Goal: Task Accomplishment & Management: Manage account settings

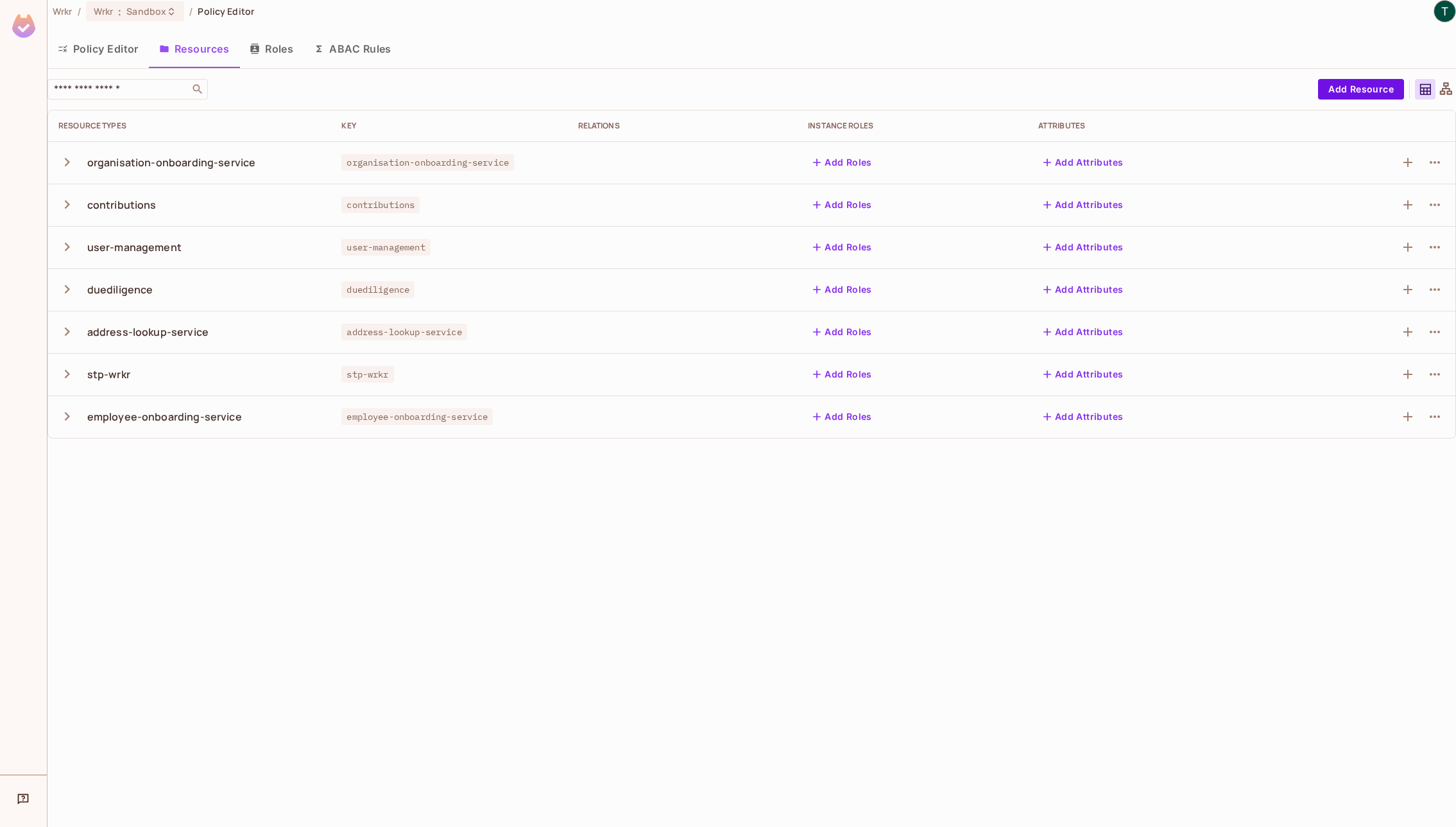
click at [68, 160] on icon "button" at bounding box center [67, 162] width 6 height 9
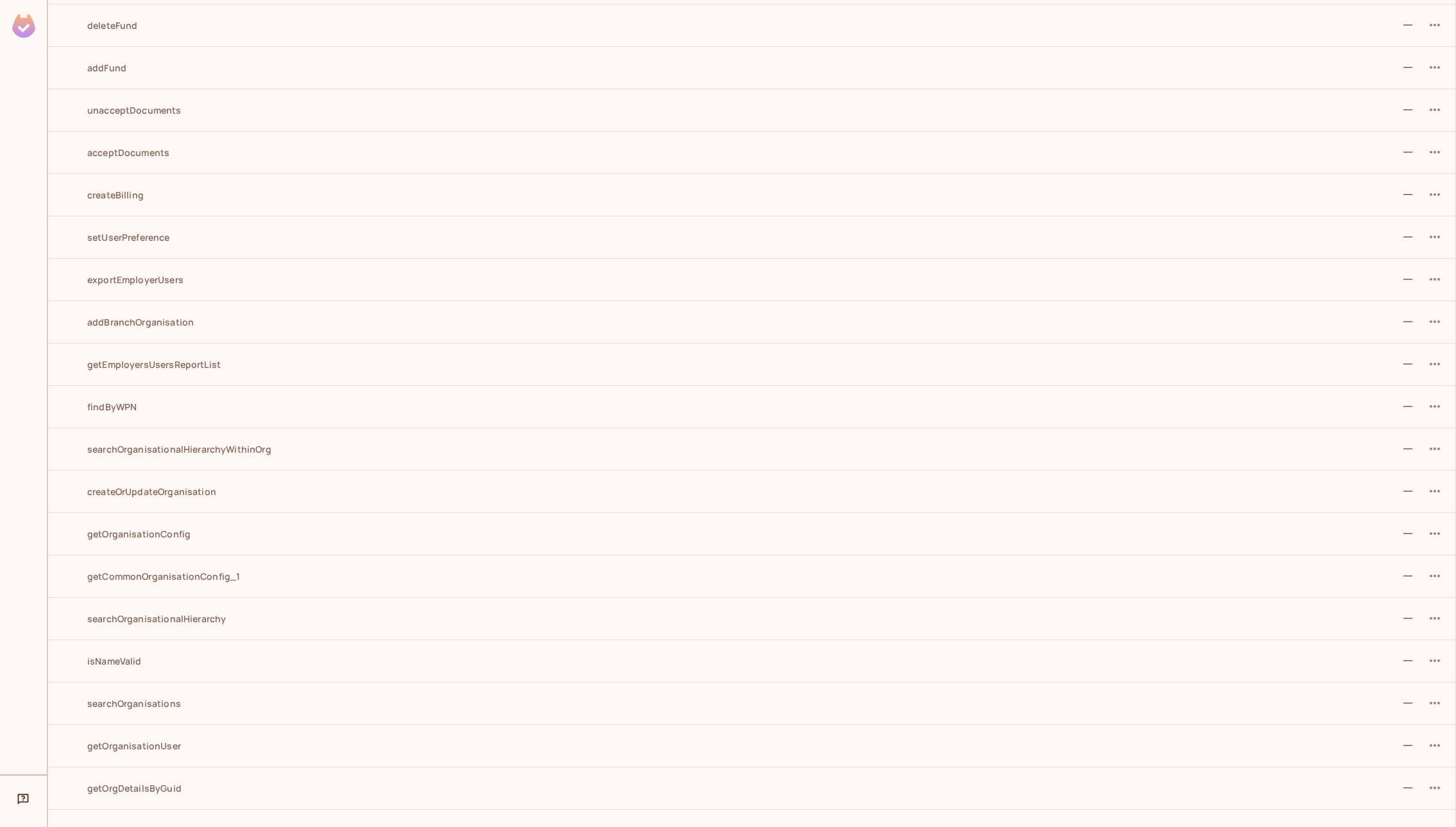
scroll to position [630, 0]
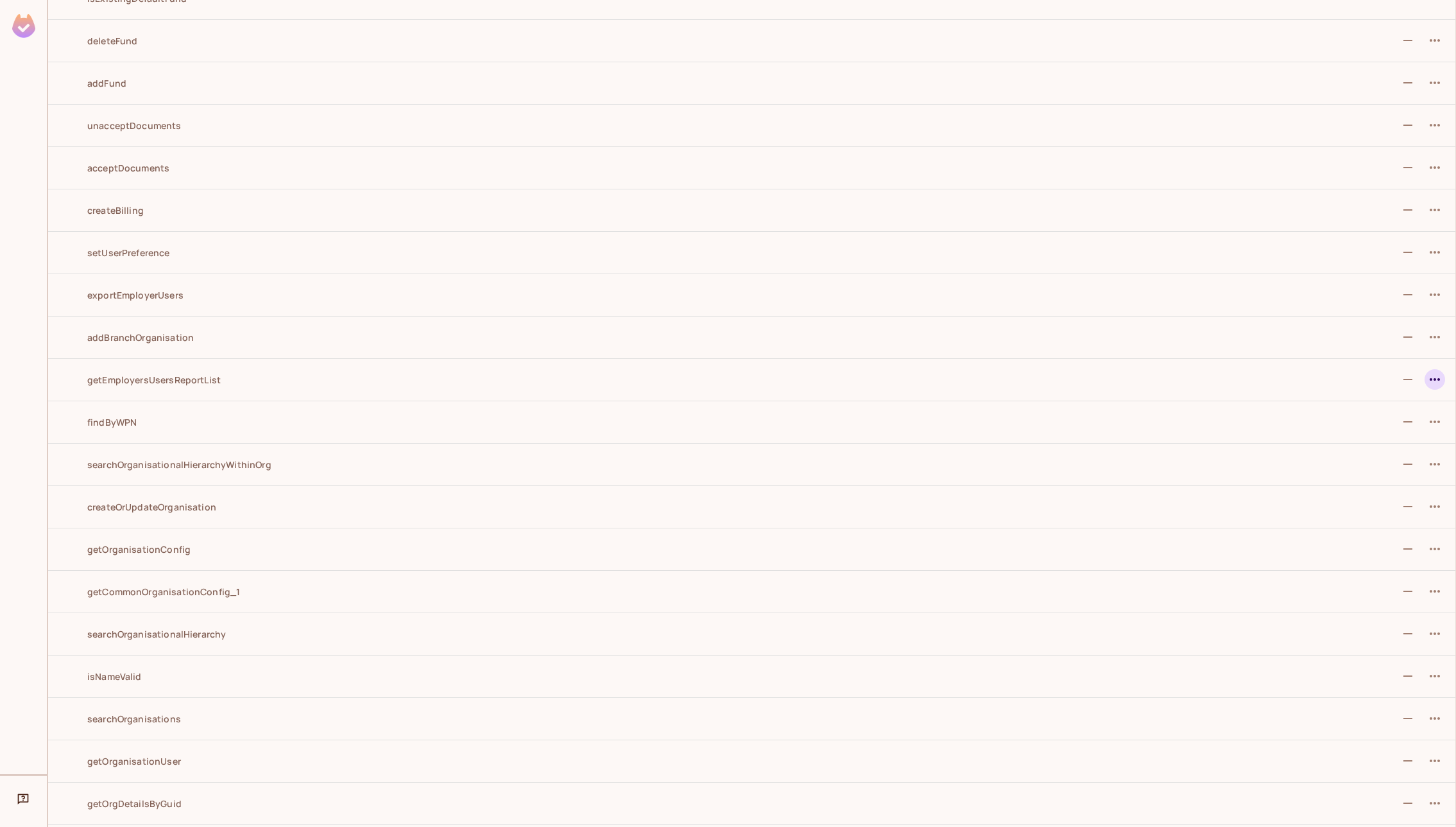
click at [1429, 379] on icon "button" at bounding box center [1434, 379] width 10 height 2
click at [1350, 399] on span "Edit Action" at bounding box center [1376, 409] width 55 height 20
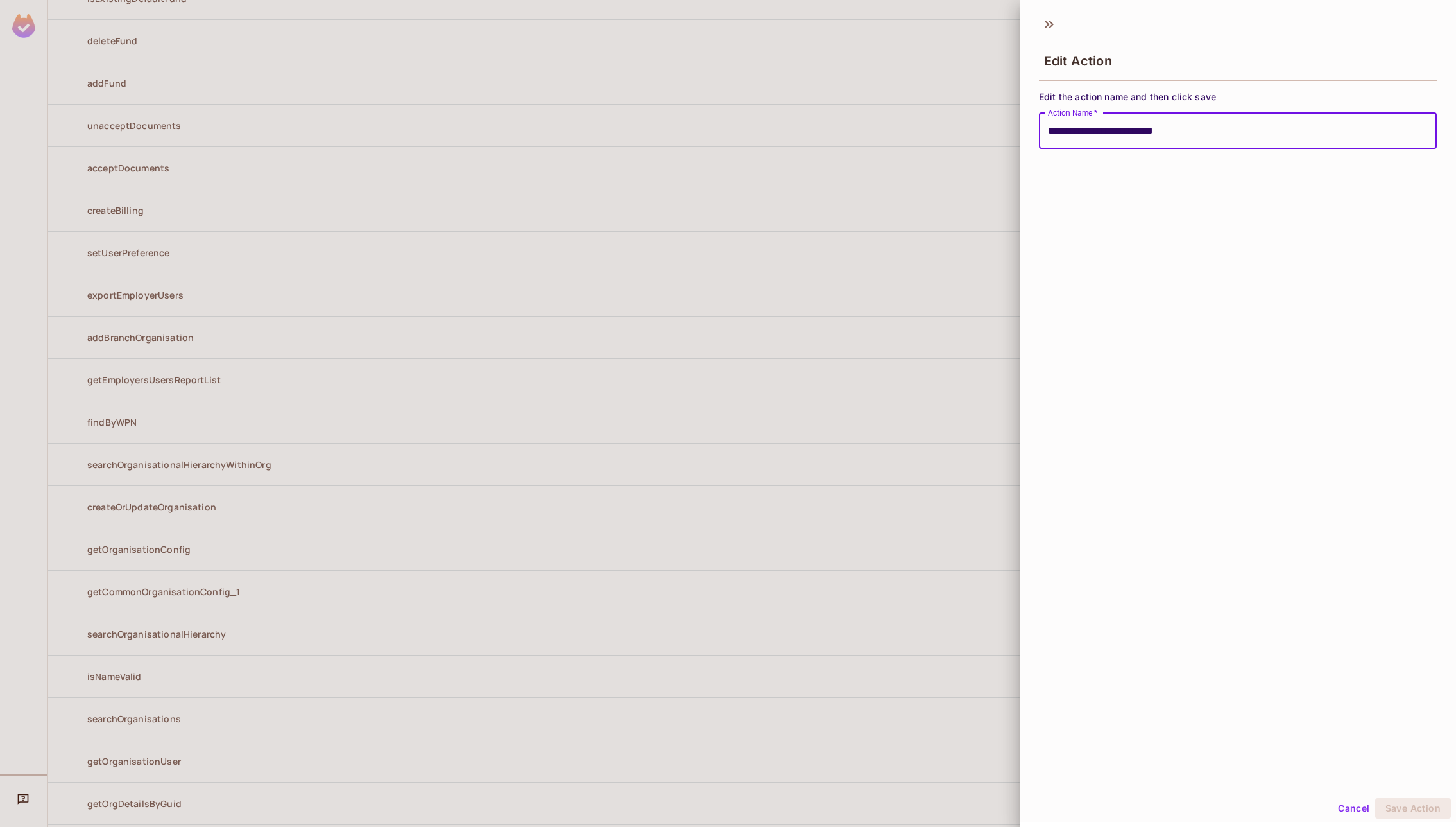
click at [794, 182] on div at bounding box center [728, 414] width 1456 height 827
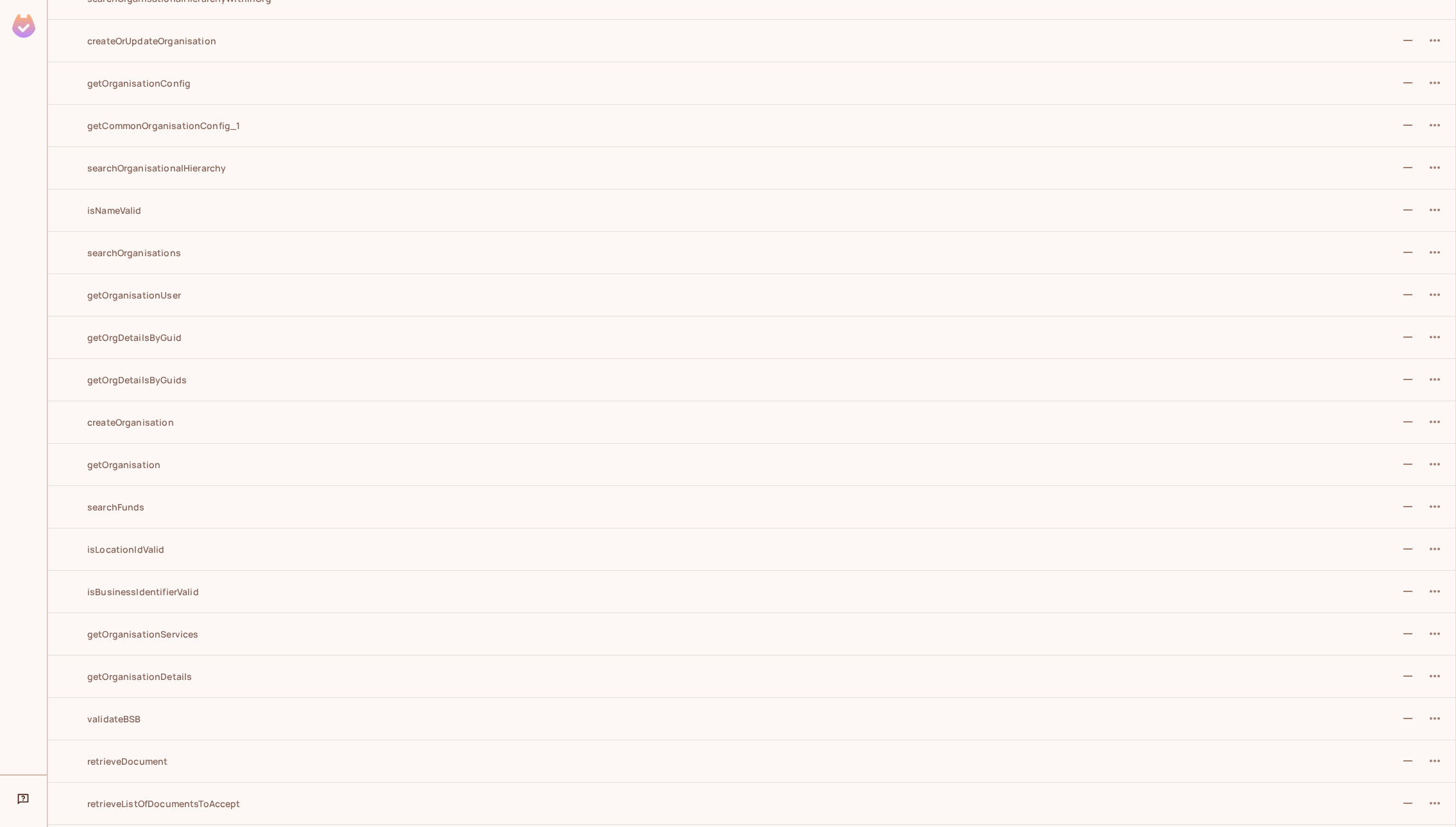
scroll to position [0, 0]
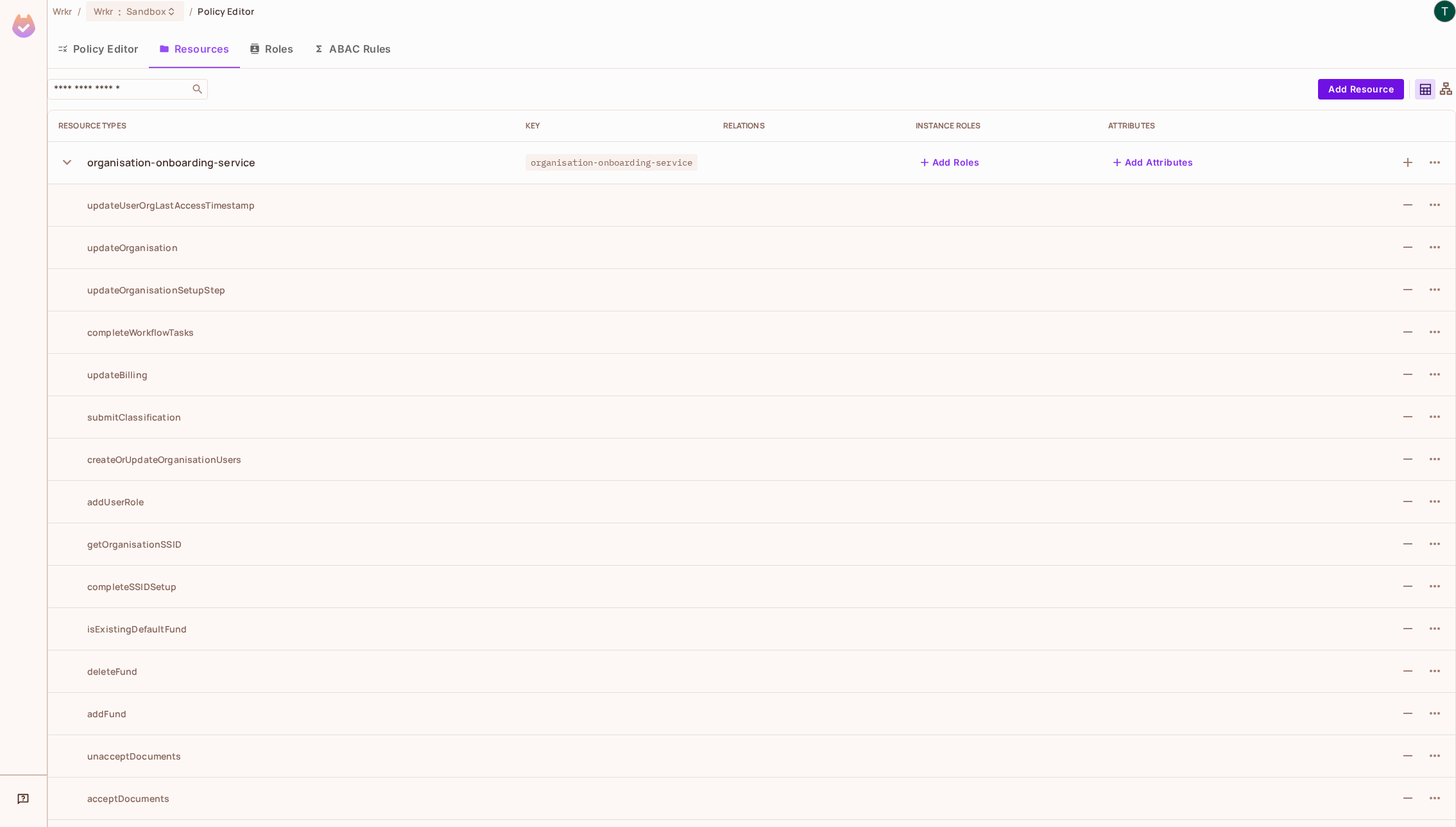
click at [72, 169] on icon "button" at bounding box center [67, 162] width 17 height 17
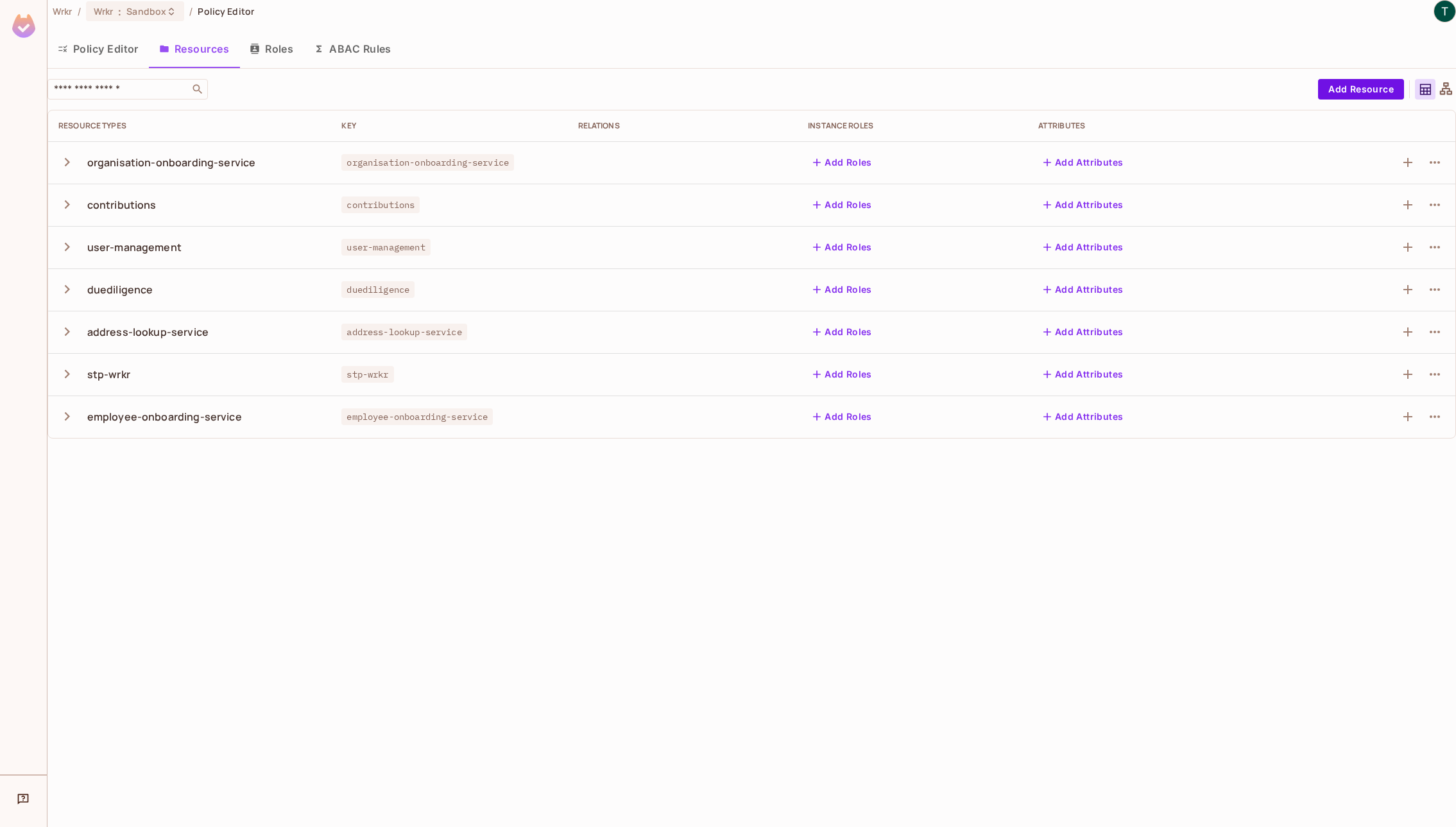
click at [351, 53] on button "ABAC Rules" at bounding box center [352, 49] width 98 height 32
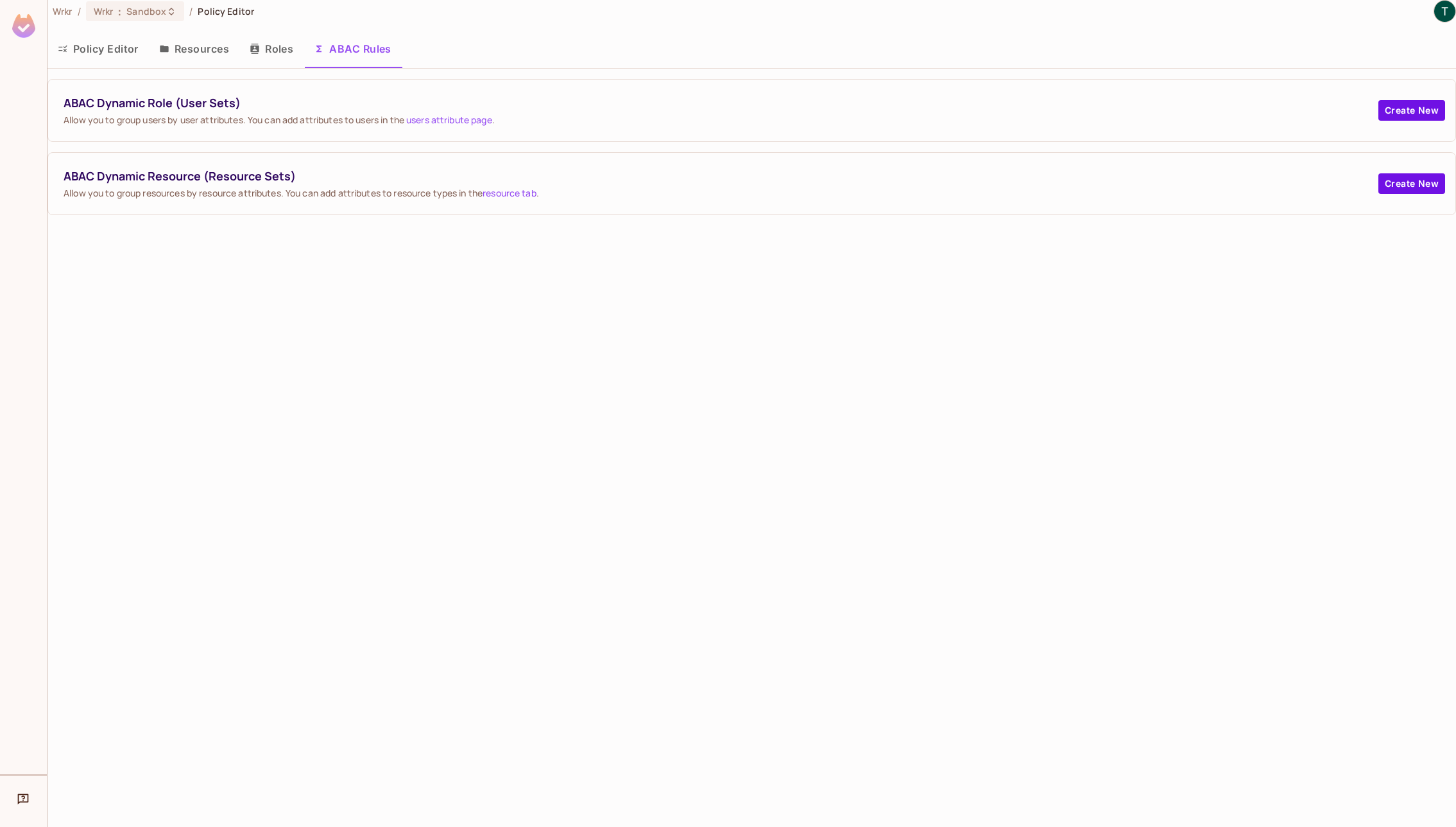
click at [272, 54] on button "Roles" at bounding box center [272, 49] width 64 height 32
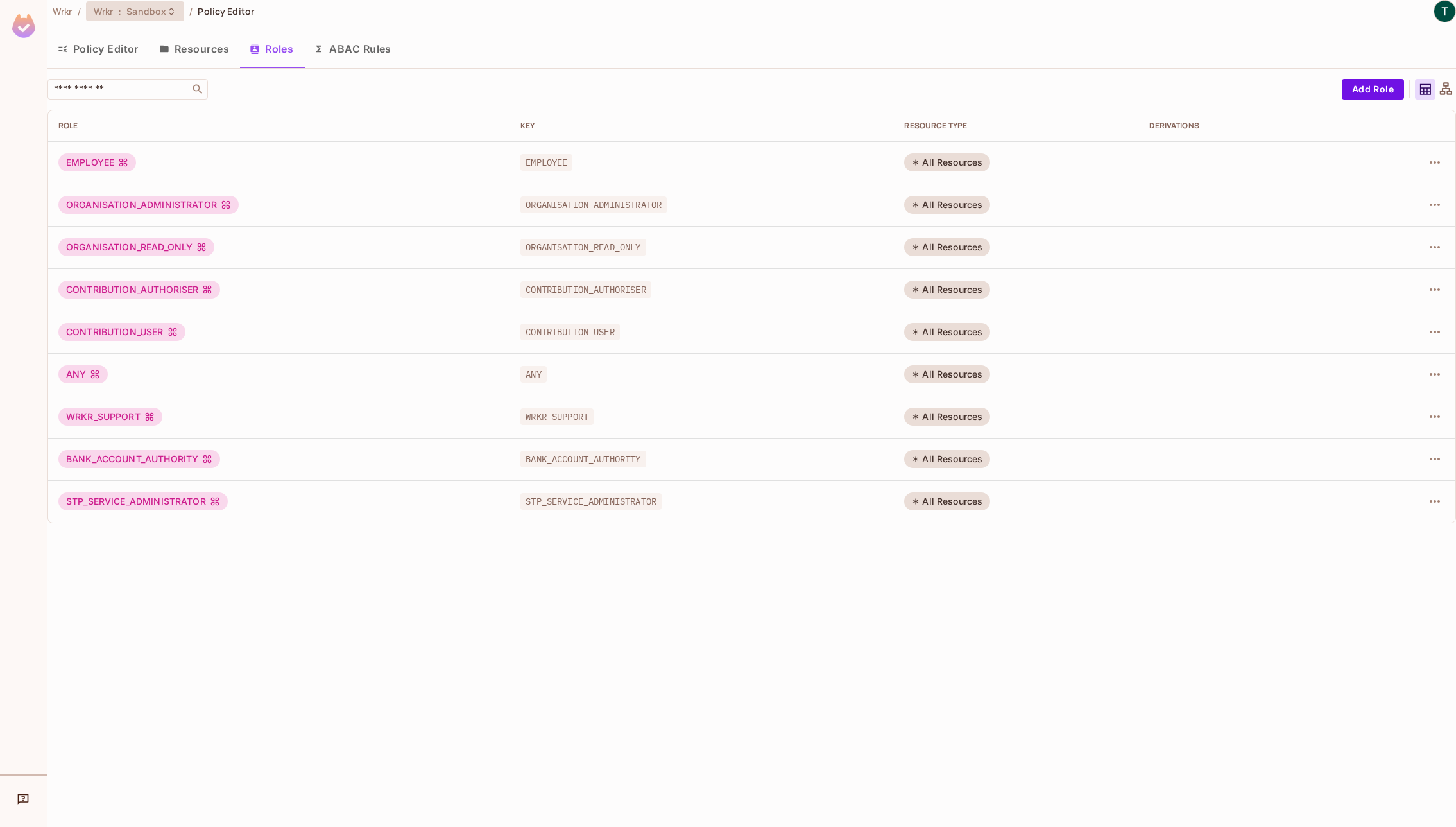
click at [167, 13] on icon at bounding box center [171, 11] width 10 height 10
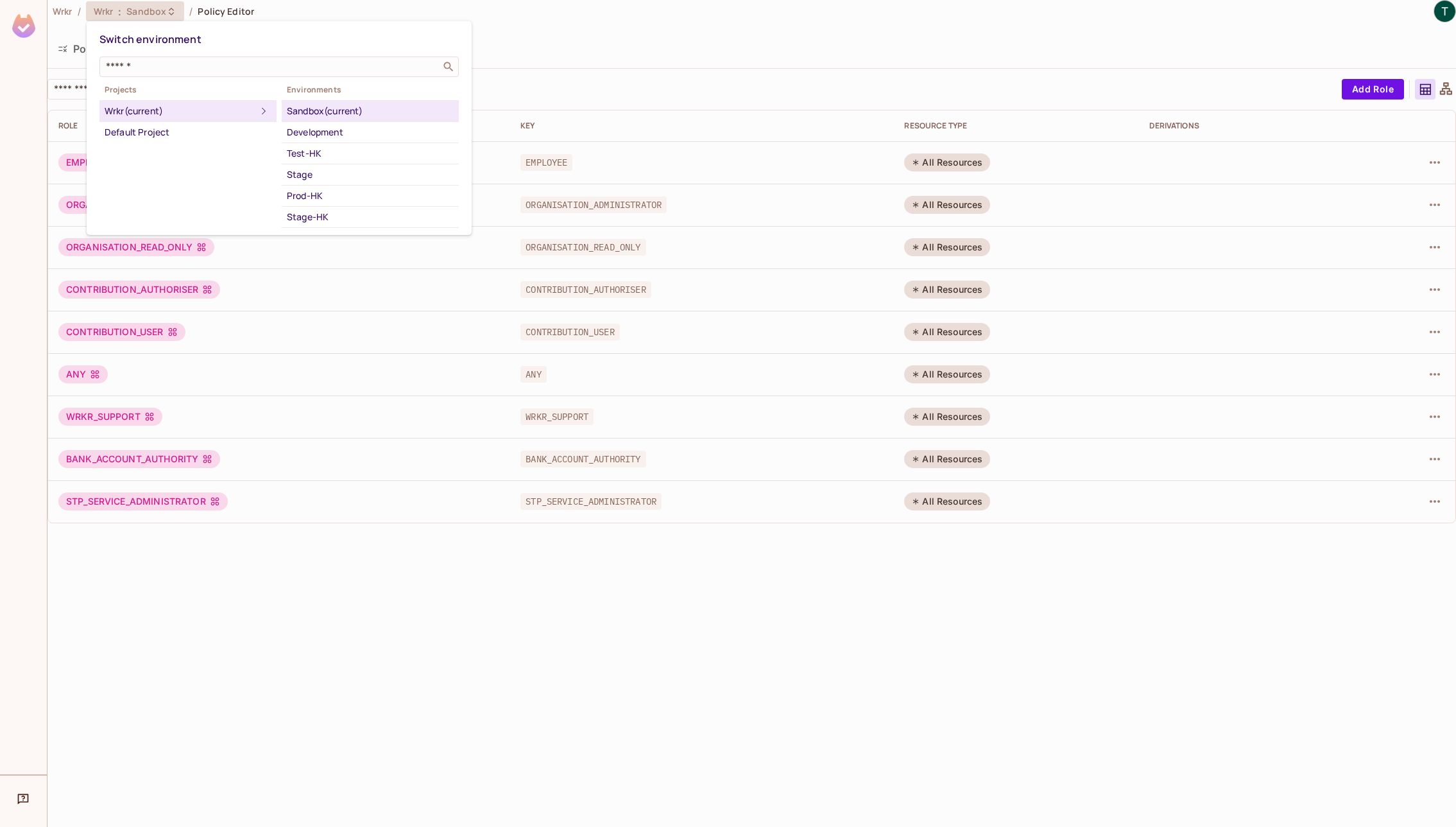
click at [715, 59] on div at bounding box center [728, 414] width 1456 height 827
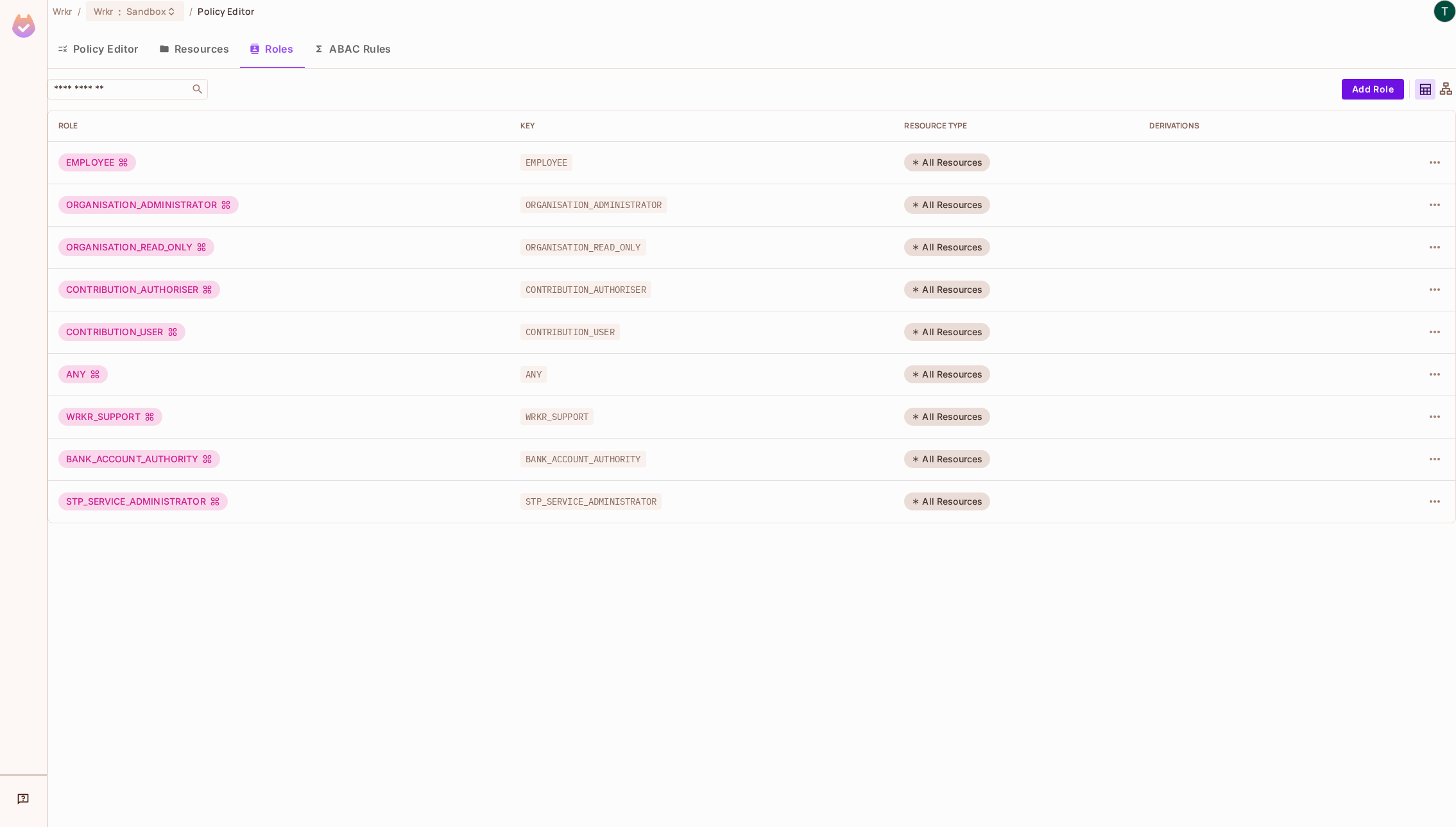
click at [215, 53] on button "Resources" at bounding box center [193, 49] width 90 height 32
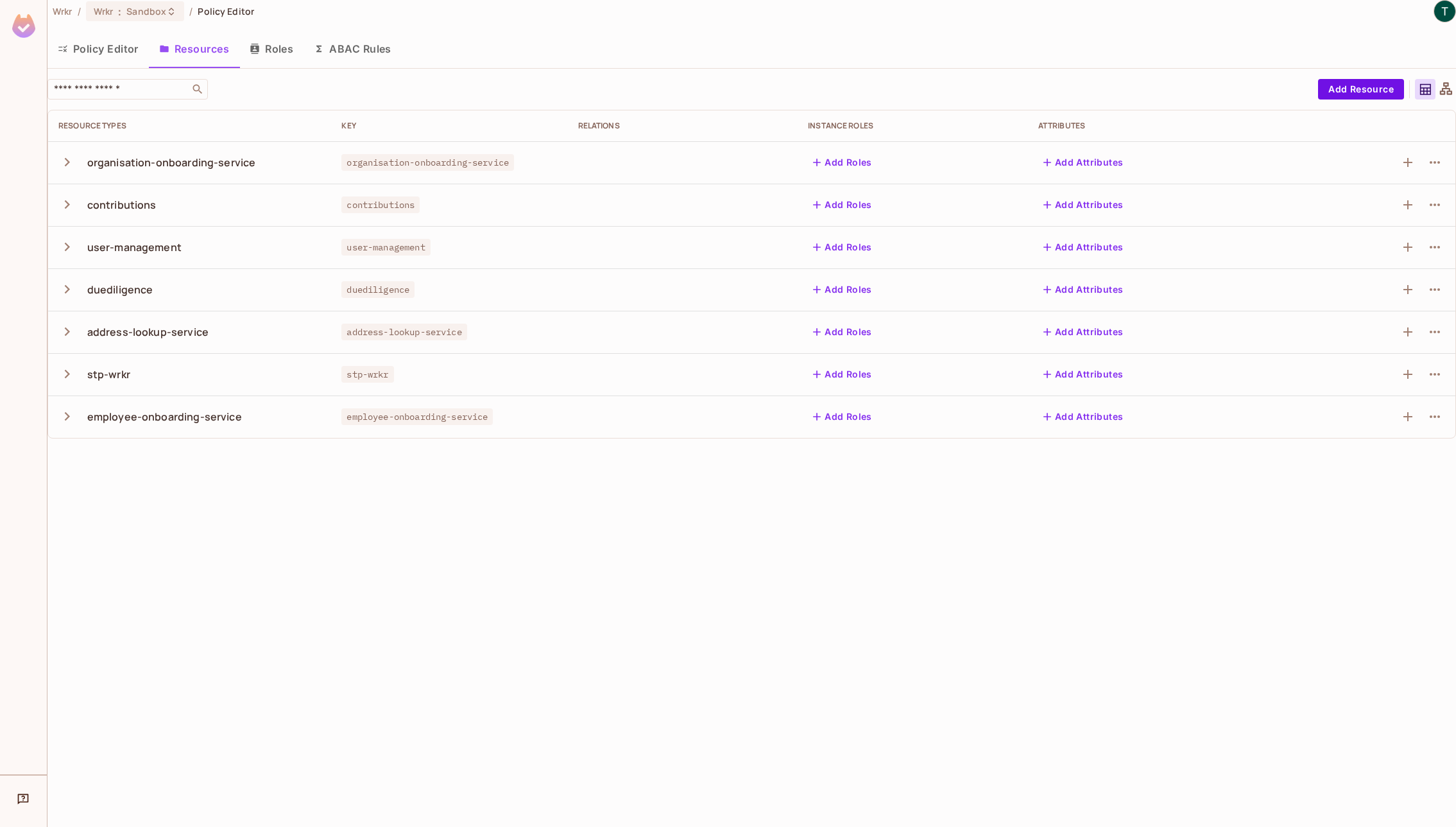
click at [123, 41] on button "Policy Editor" at bounding box center [97, 49] width 101 height 32
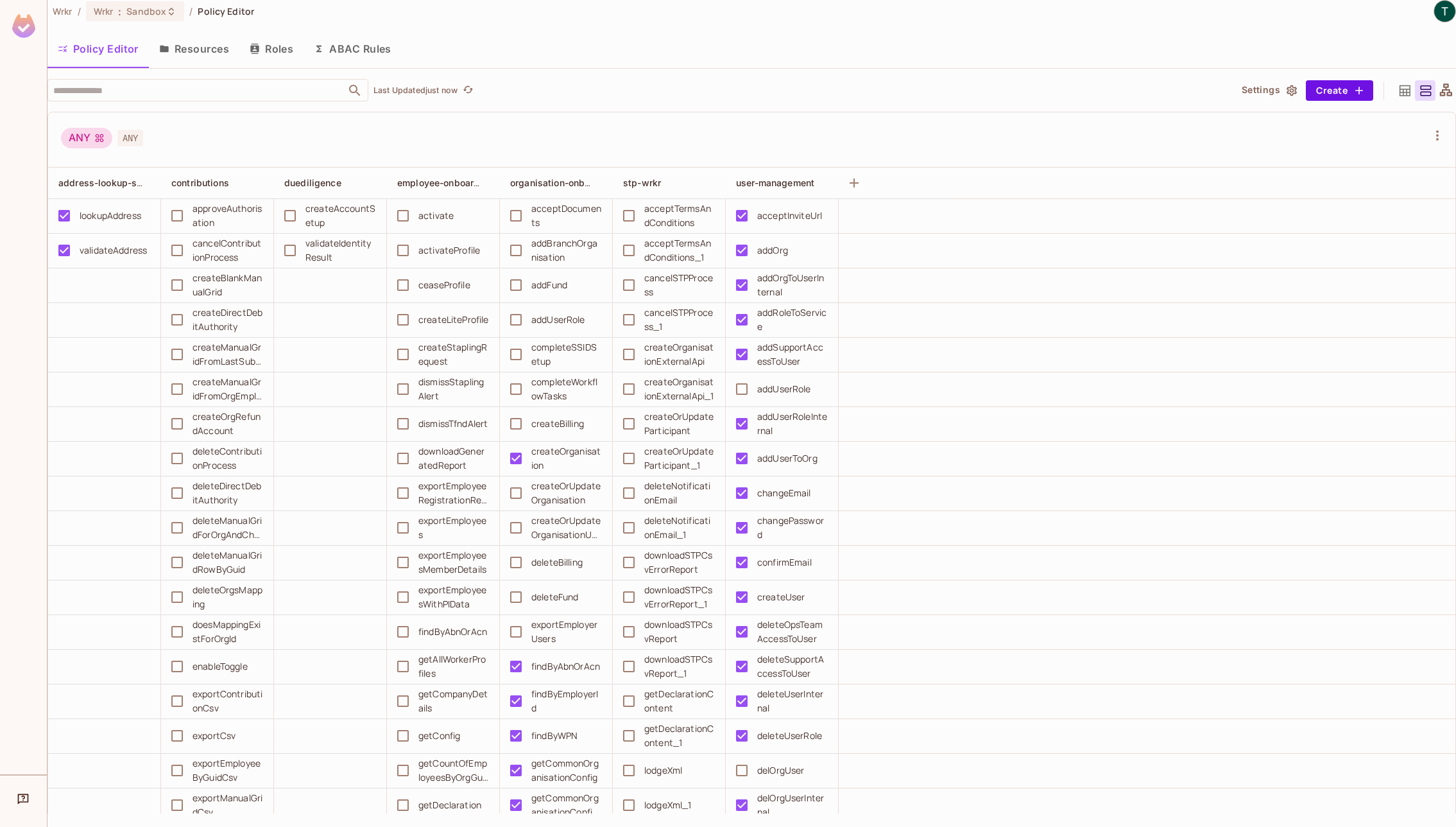
click at [131, 138] on span "ANY" at bounding box center [130, 138] width 26 height 17
click at [94, 137] on icon at bounding box center [99, 138] width 10 height 10
click at [79, 142] on div "ANY" at bounding box center [86, 138] width 51 height 20
click at [87, 138] on div "ANY" at bounding box center [86, 138] width 51 height 20
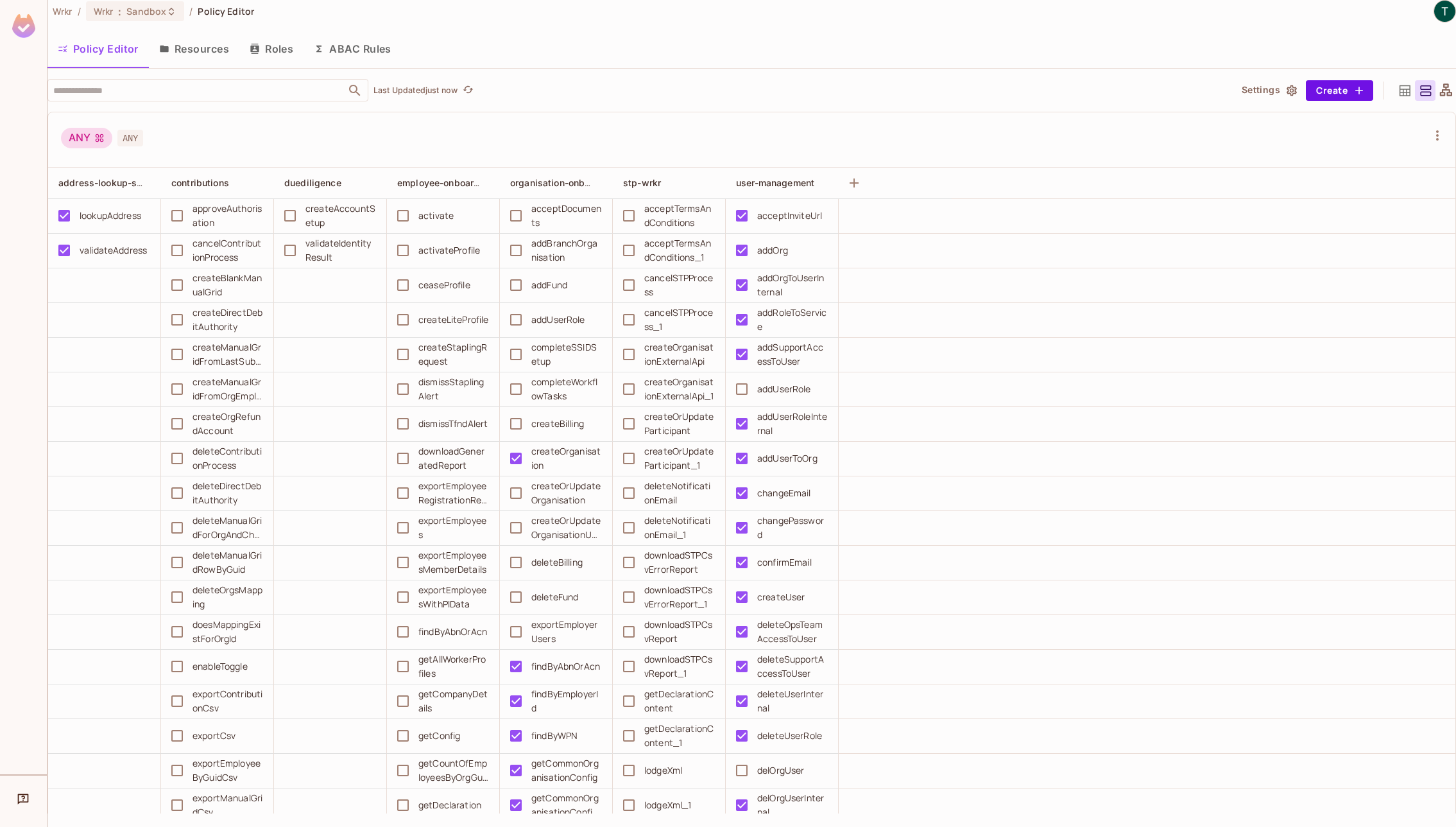
click at [94, 145] on div "ANY" at bounding box center [86, 138] width 51 height 20
click at [1446, 90] on icon at bounding box center [1446, 90] width 13 height 13
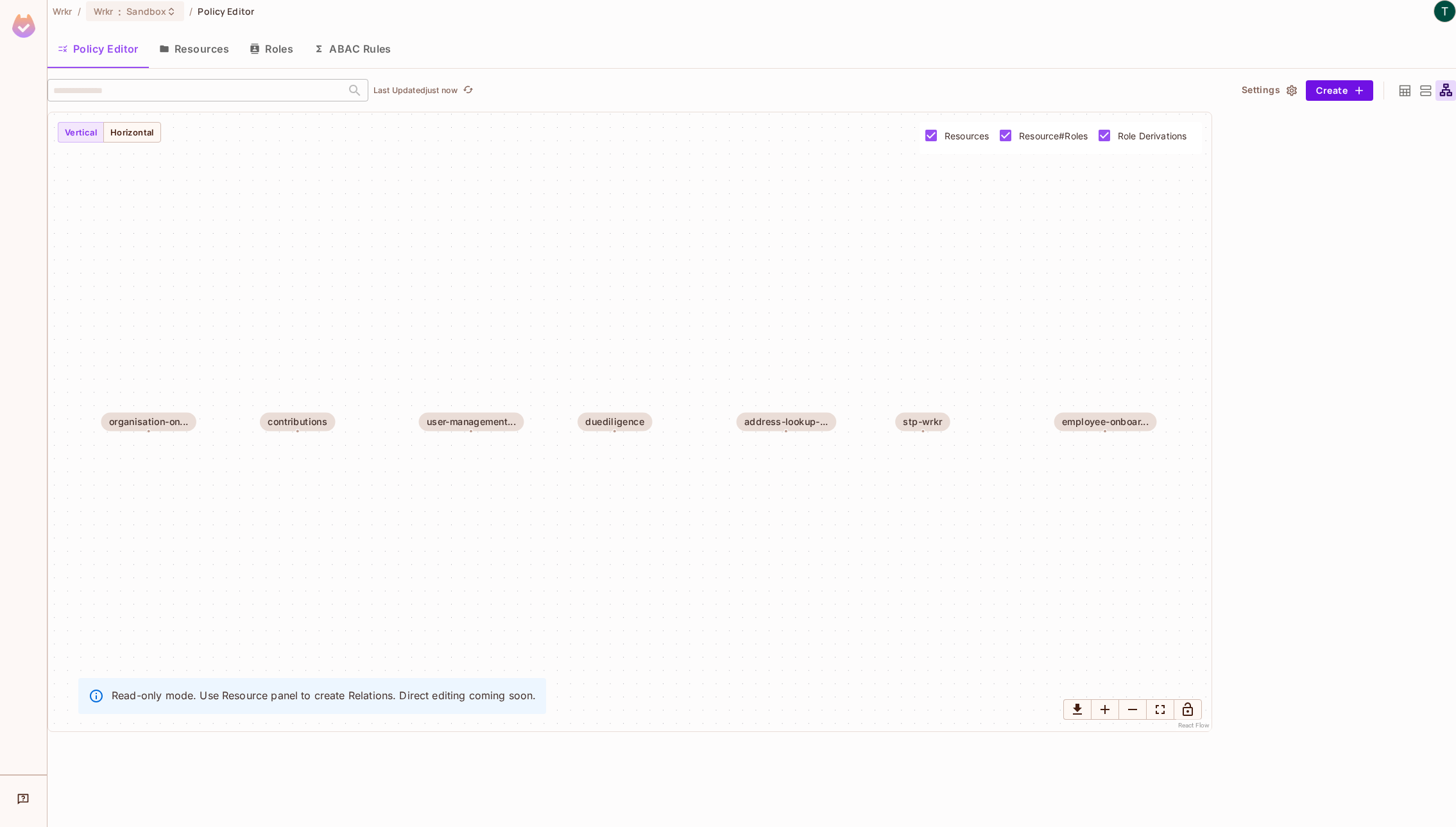
click at [1409, 90] on icon at bounding box center [1405, 90] width 11 height 11
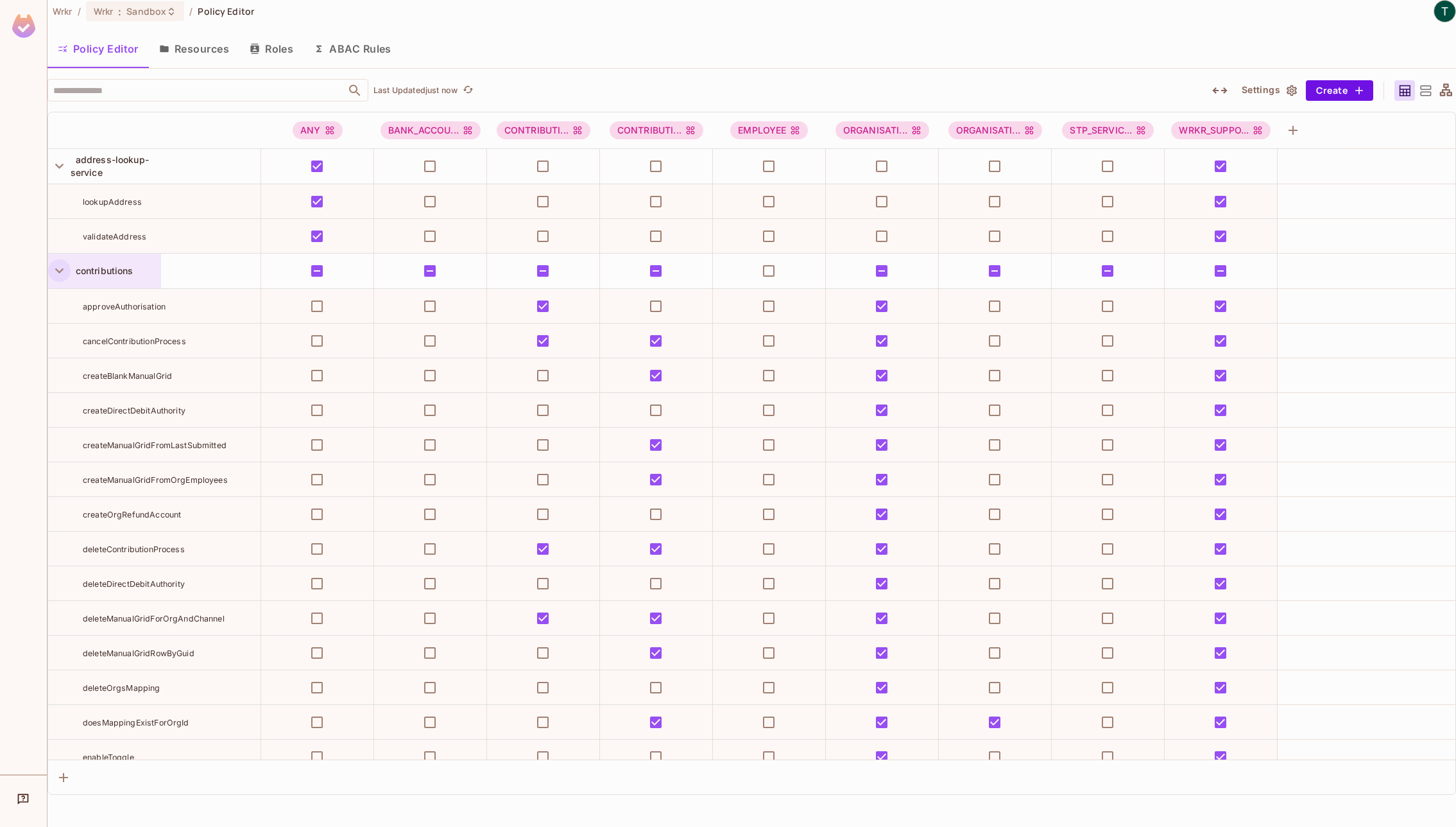
click at [57, 266] on icon "button" at bounding box center [60, 270] width 17 height 17
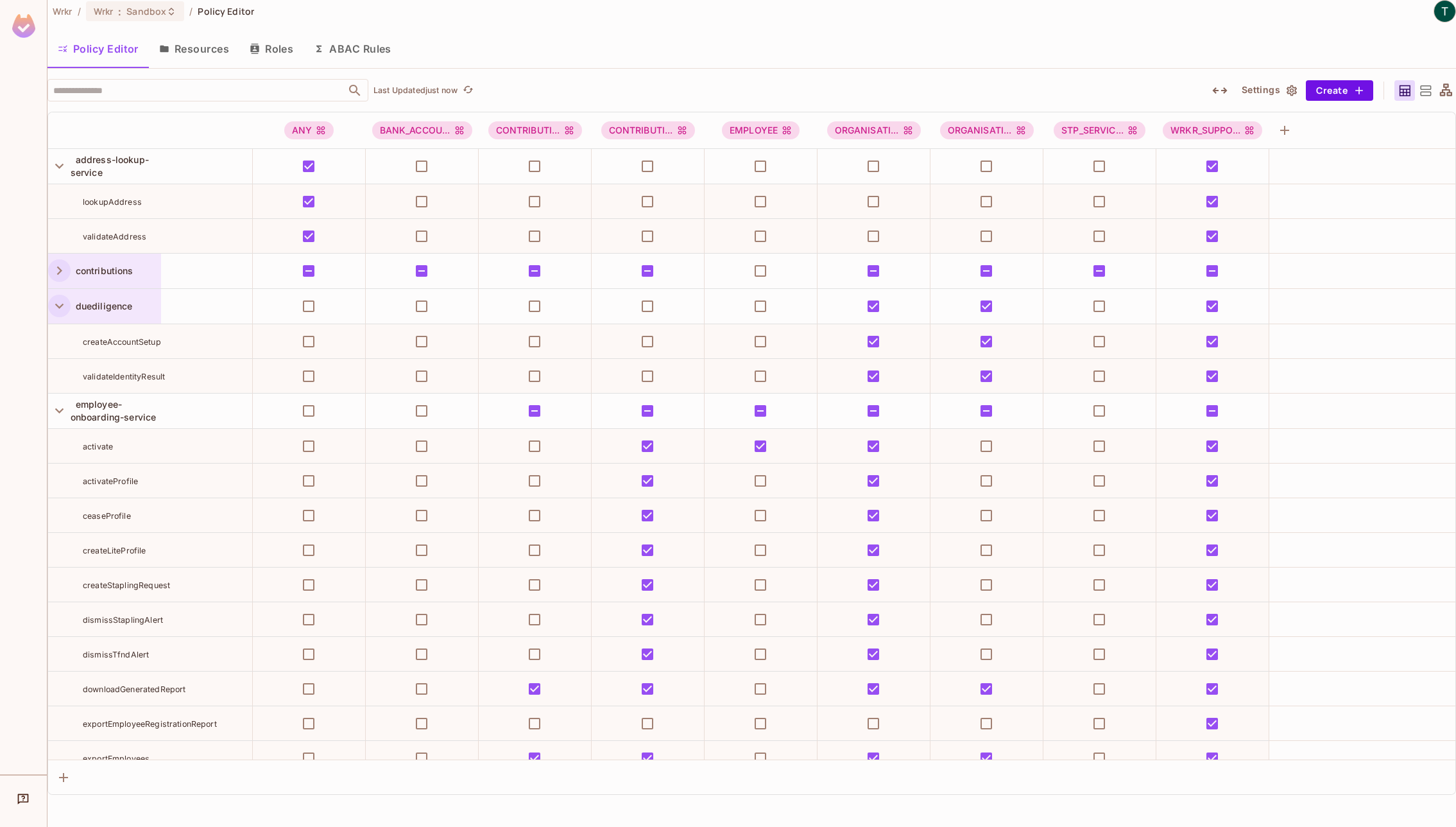
click at [53, 302] on icon "button" at bounding box center [60, 306] width 17 height 17
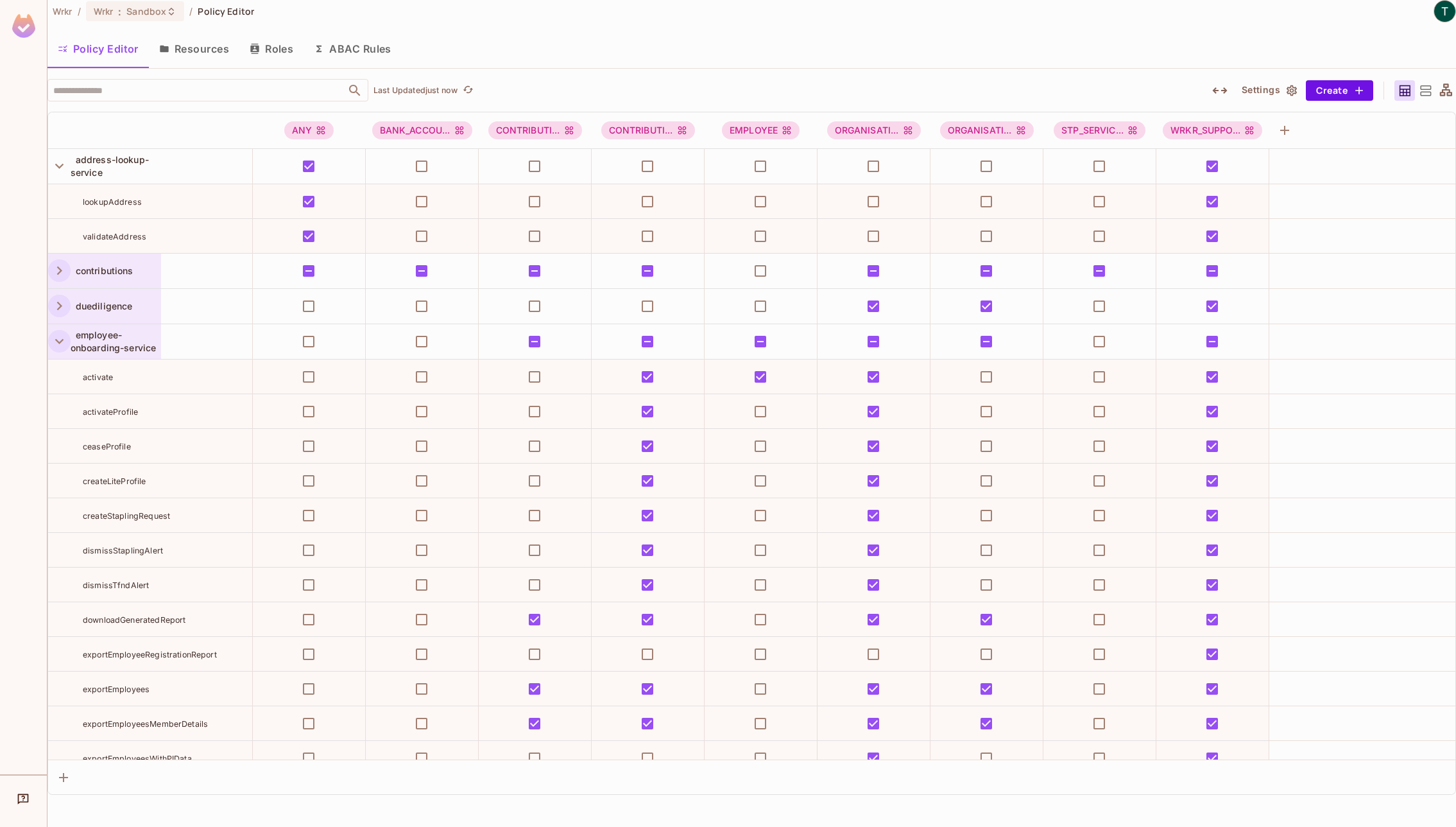
click at [56, 340] on icon "button" at bounding box center [59, 341] width 9 height 6
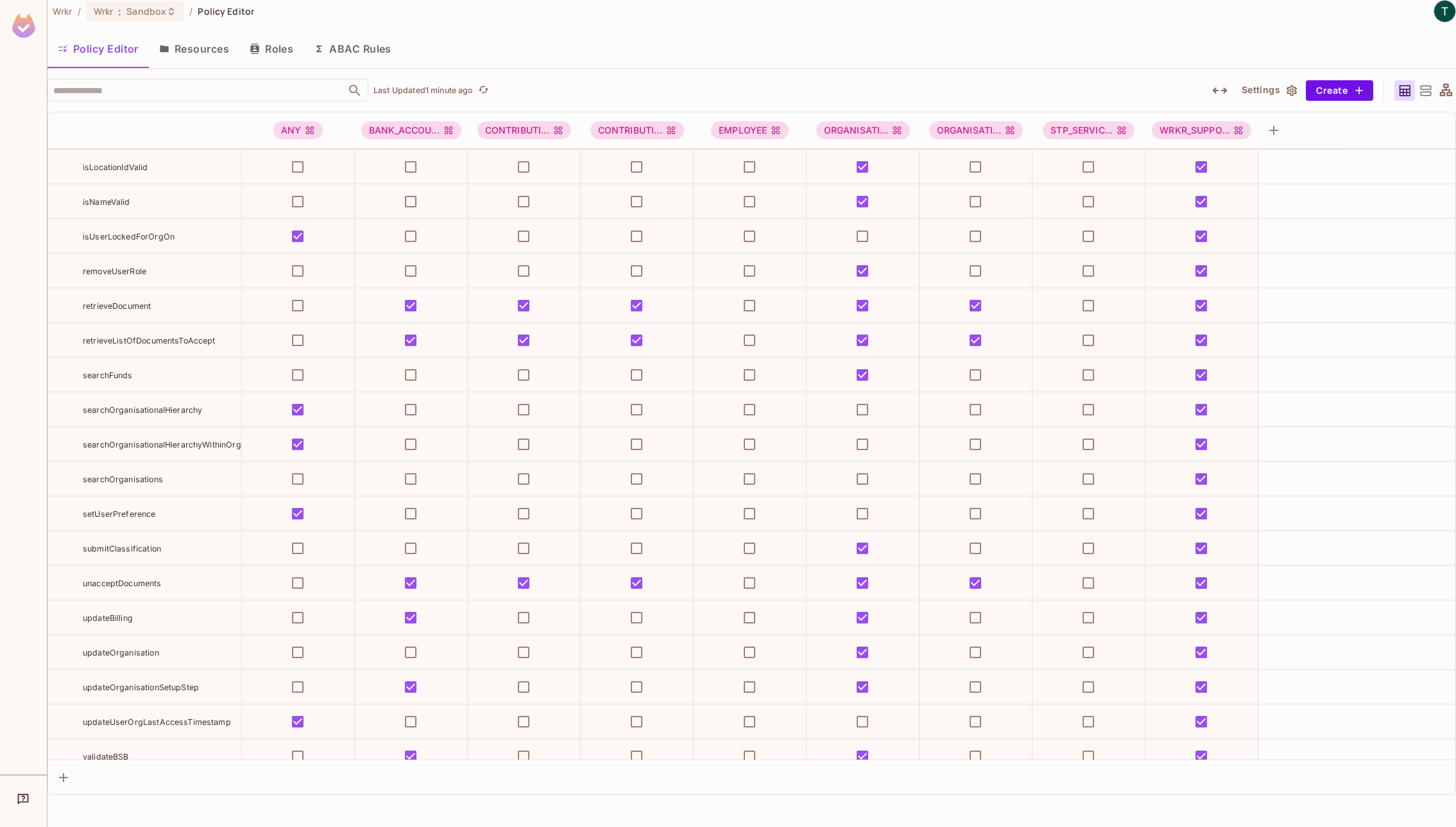
scroll to position [1386, 0]
